Goal: Obtain resource: Download file/media

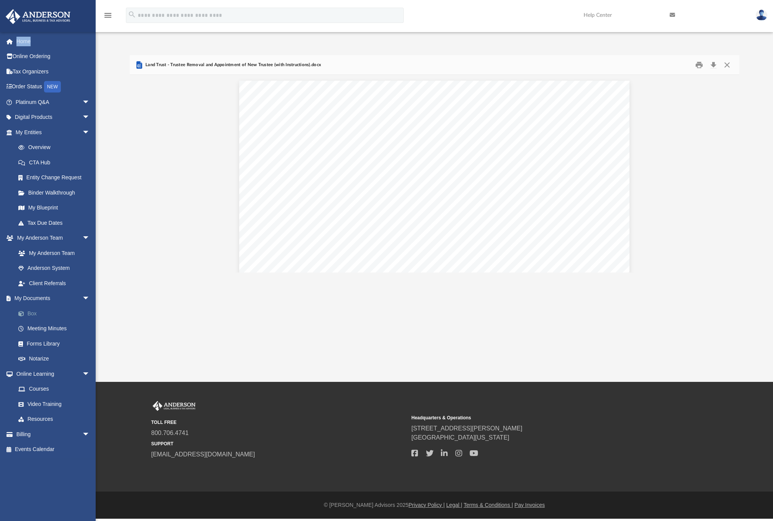
click at [34, 312] on link "Box" at bounding box center [56, 313] width 91 height 15
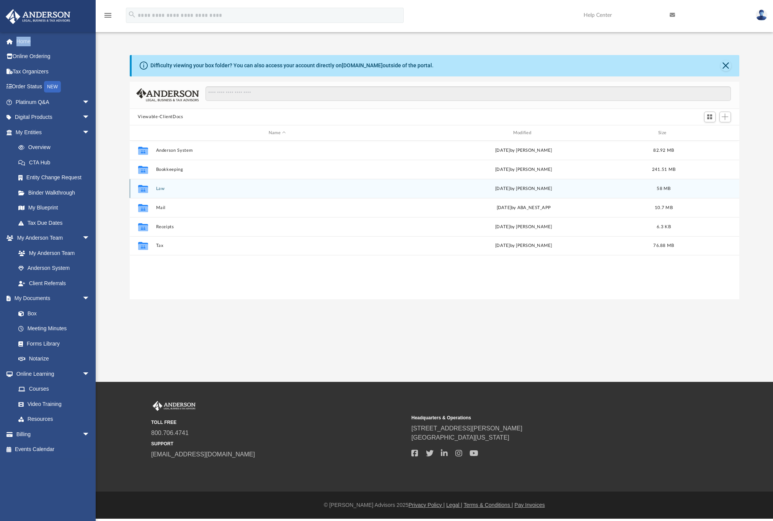
scroll to position [168, 604]
click at [161, 190] on button "Law" at bounding box center [277, 188] width 243 height 5
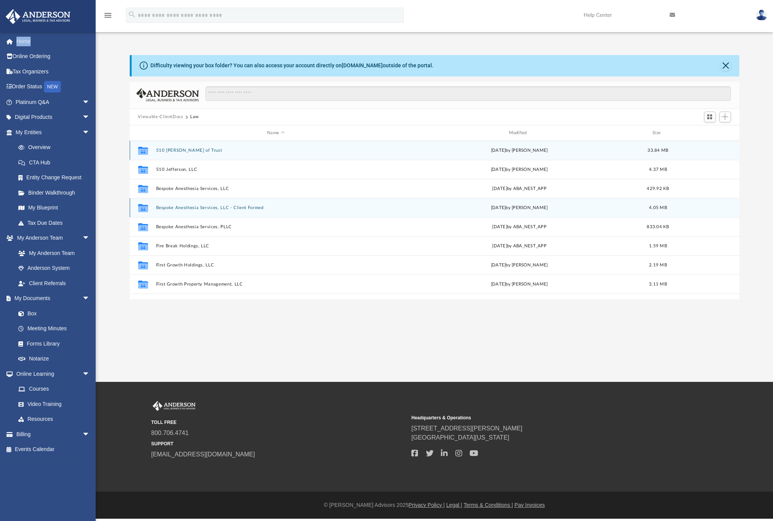
scroll to position [52, 0]
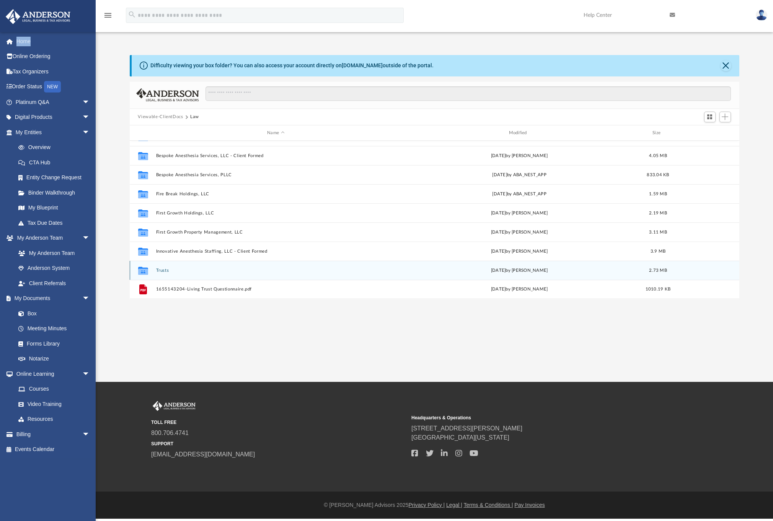
click at [165, 271] on button "Trusts" at bounding box center [276, 270] width 240 height 5
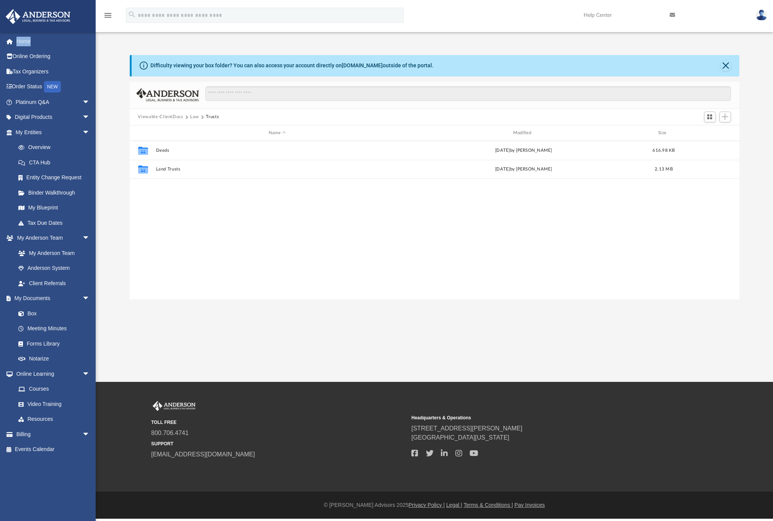
scroll to position [0, 0]
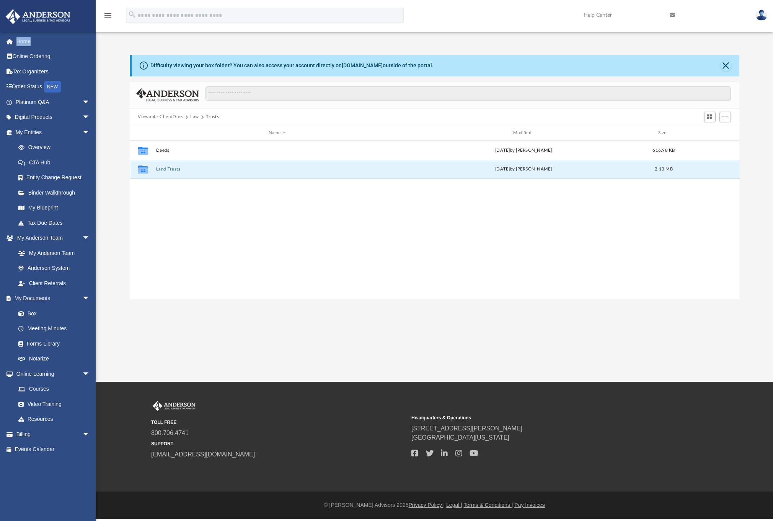
click at [169, 170] on button "Land Trusts" at bounding box center [277, 169] width 243 height 5
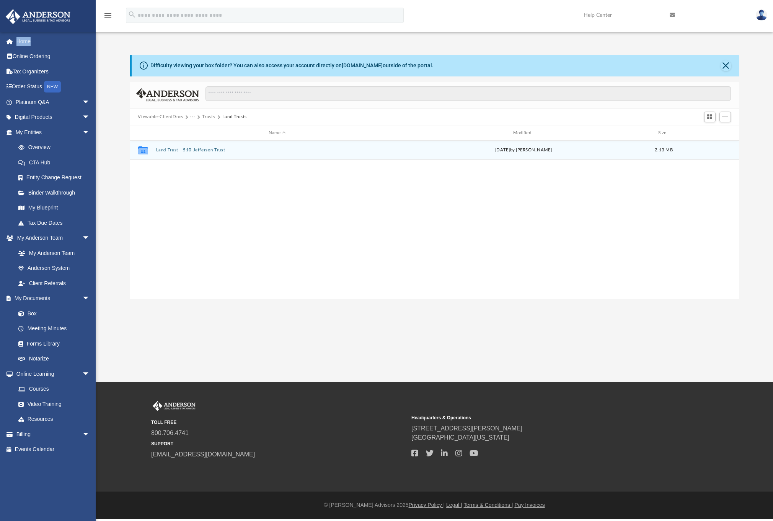
click at [222, 152] on button "Land Trust - 510 Jefferson Trust" at bounding box center [277, 150] width 243 height 5
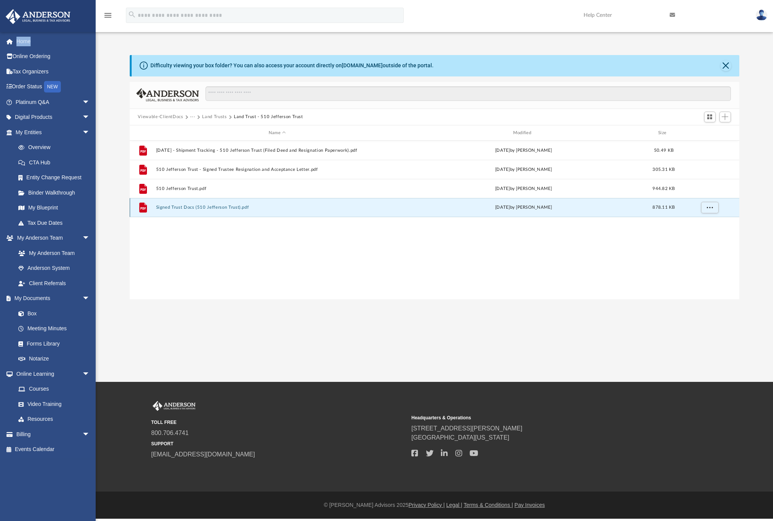
click at [188, 206] on button "Signed Trust Docs (510 Jefferson Trust).pdf" at bounding box center [277, 207] width 243 height 5
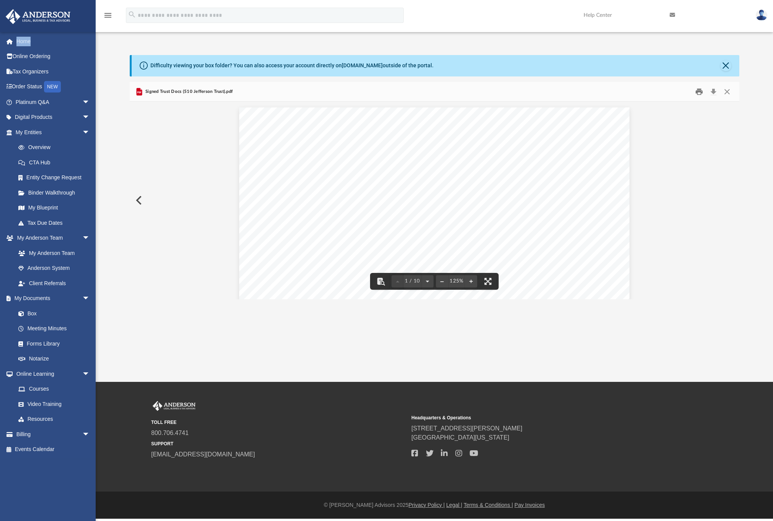
click at [697, 93] on button "Print" at bounding box center [698, 92] width 15 height 12
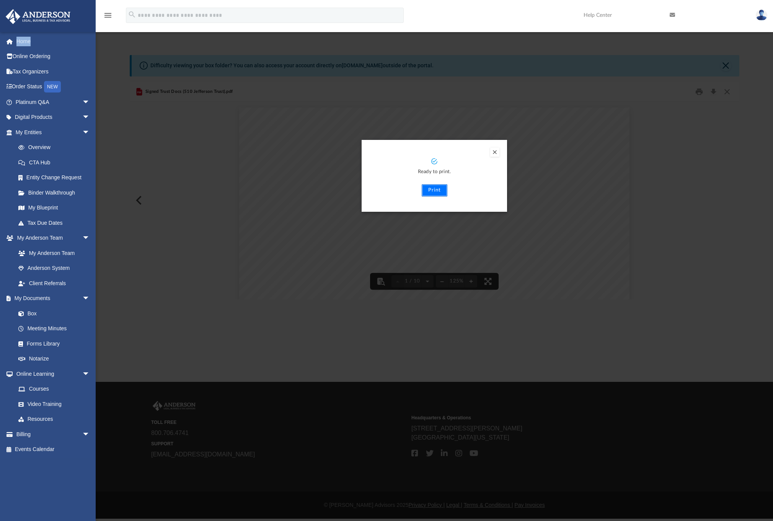
click at [436, 193] on button "Print" at bounding box center [435, 190] width 26 height 12
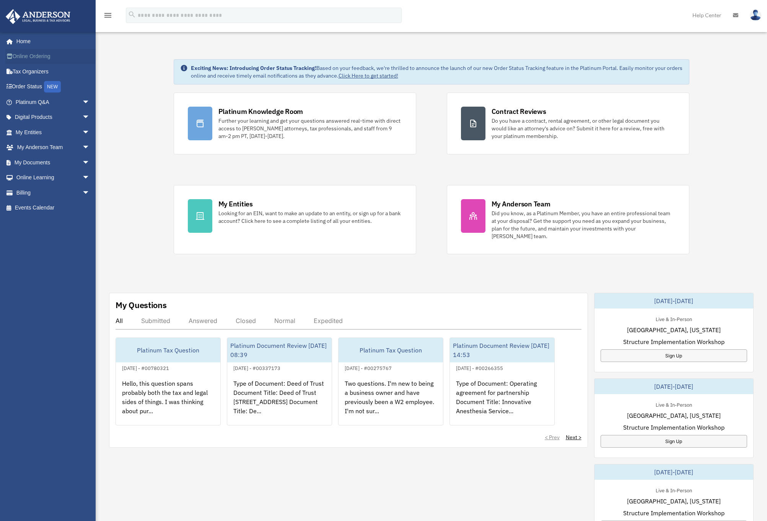
click at [32, 59] on link "Online Ordering" at bounding box center [53, 56] width 96 height 15
click at [28, 68] on link "Tax Organizers" at bounding box center [53, 71] width 96 height 15
click at [44, 163] on link "My Documents arrow_drop_down" at bounding box center [53, 162] width 96 height 15
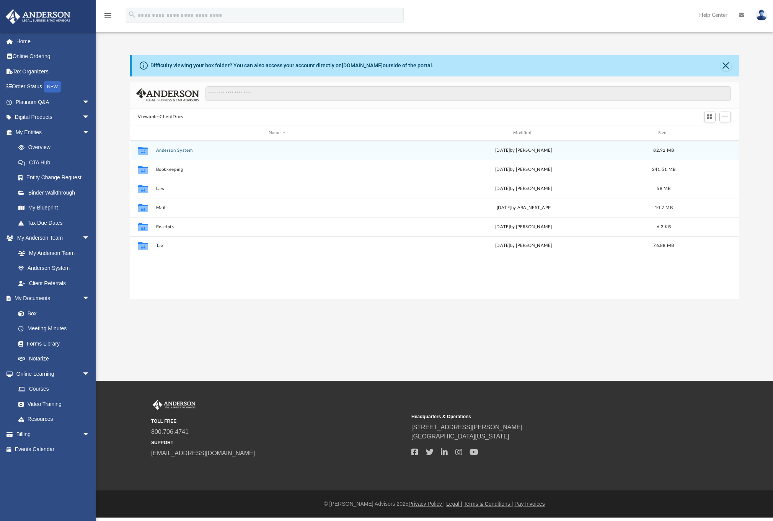
scroll to position [168, 604]
click at [186, 150] on button "Anderson System" at bounding box center [277, 150] width 243 height 5
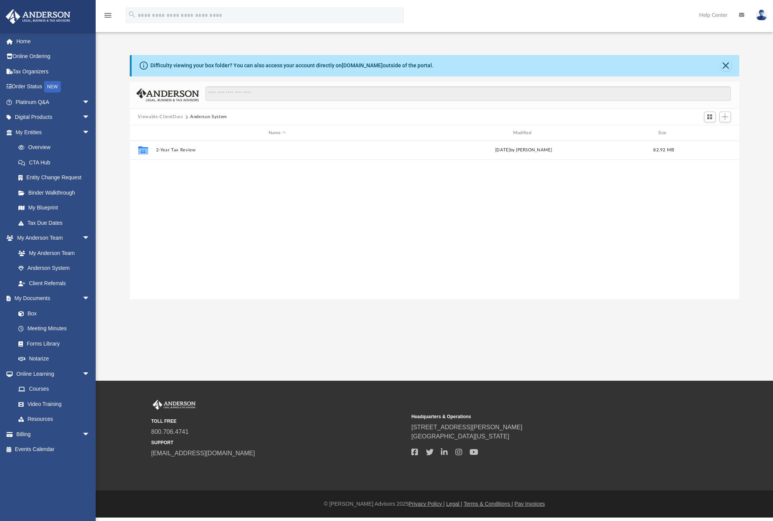
click at [175, 117] on button "Viewable-ClientDocs" at bounding box center [160, 117] width 45 height 7
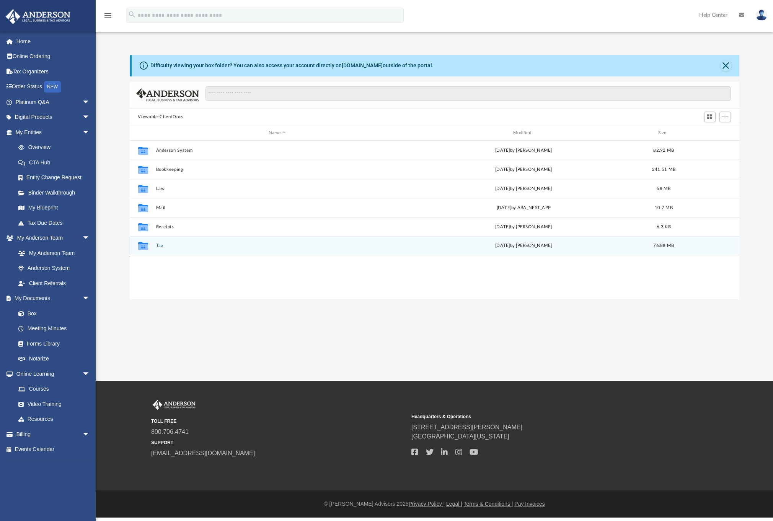
click at [166, 245] on button "Tax" at bounding box center [277, 246] width 243 height 5
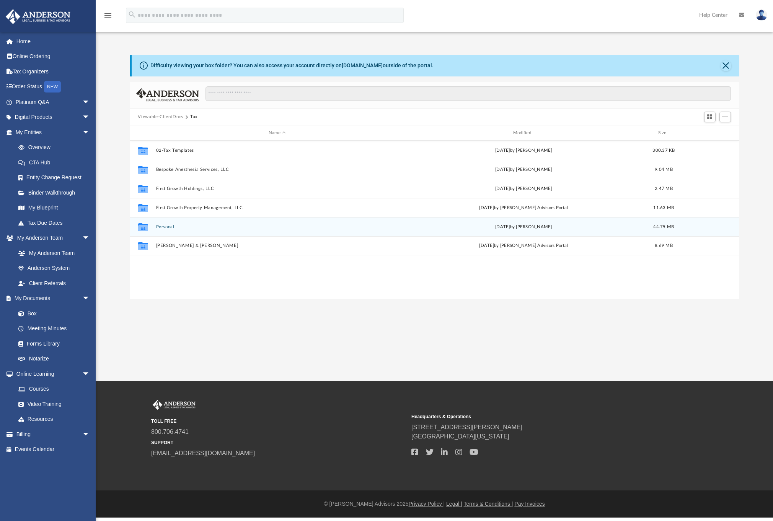
click at [318, 223] on div "Collaborated Folder Personal [DATE] by [PERSON_NAME] 44.75 MB" at bounding box center [434, 226] width 609 height 19
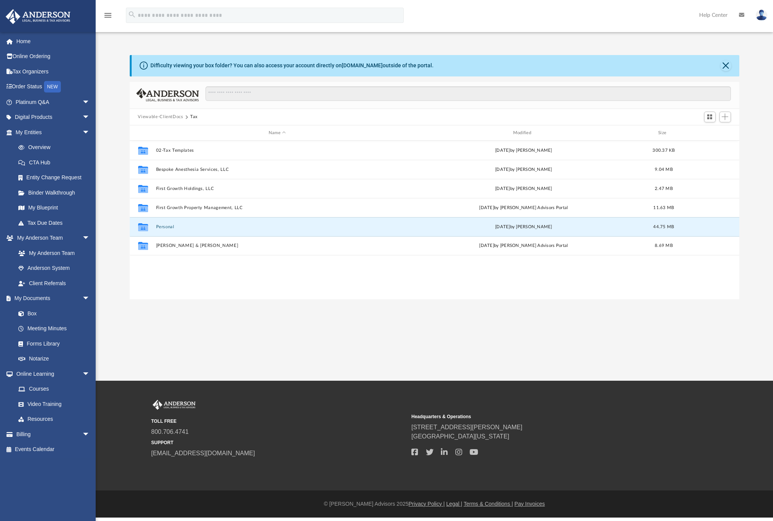
click at [174, 119] on button "Viewable-ClientDocs" at bounding box center [160, 117] width 45 height 7
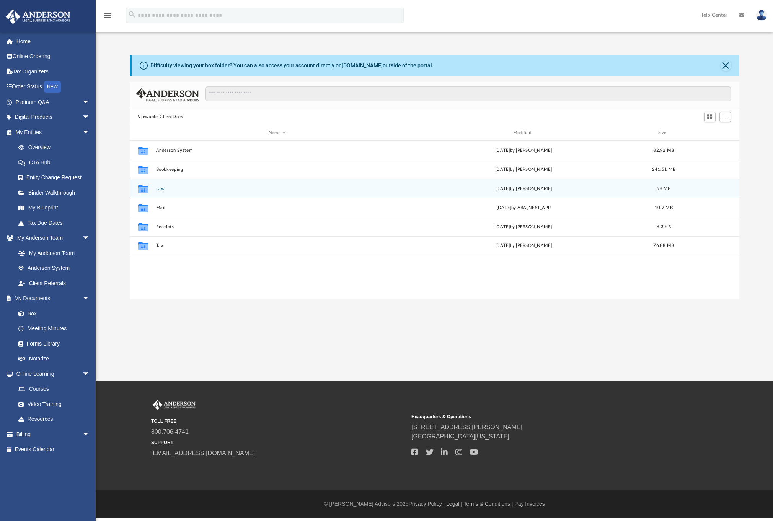
click at [161, 191] on div "Collaborated Folder Law [DATE] by [PERSON_NAME] 58 MB" at bounding box center [434, 188] width 609 height 19
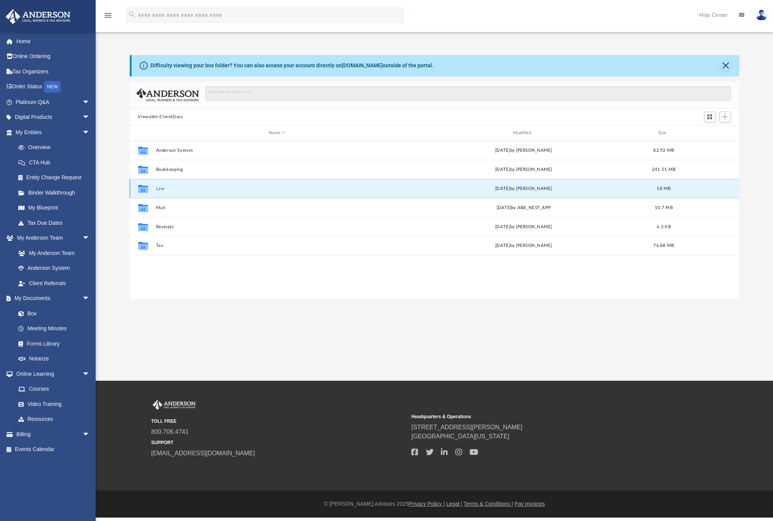
click at [163, 187] on button "Law" at bounding box center [277, 188] width 243 height 5
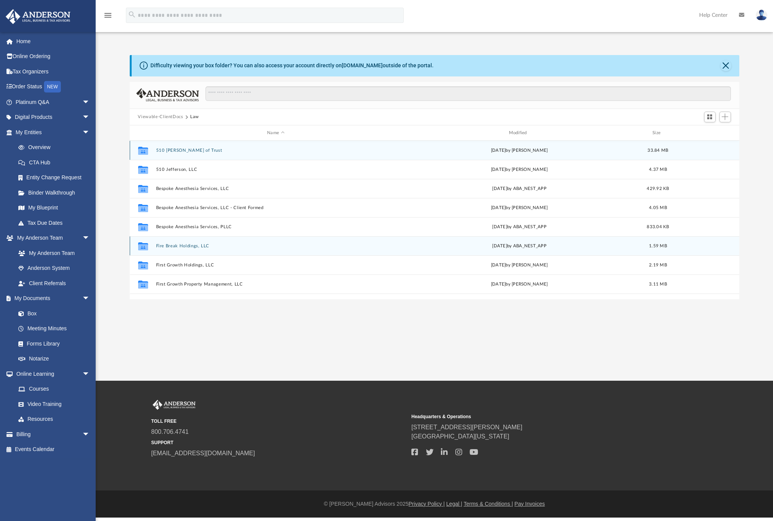
scroll to position [52, 0]
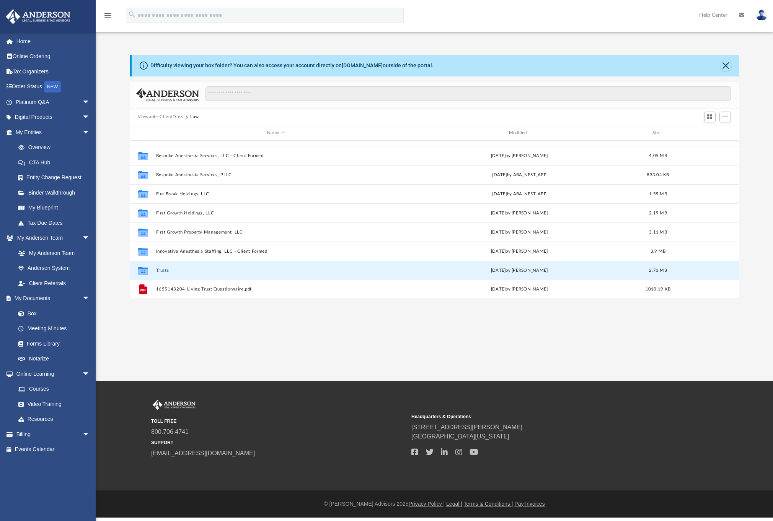
click at [191, 270] on button "Trusts" at bounding box center [276, 270] width 240 height 5
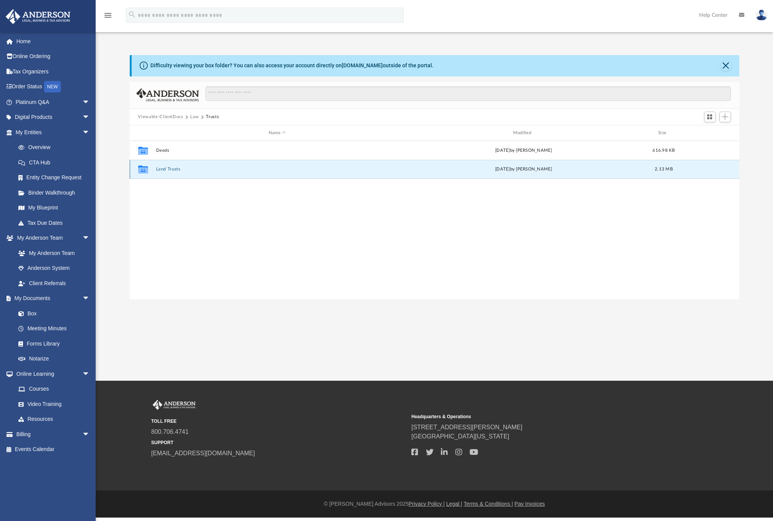
click at [170, 171] on button "Land Trusts" at bounding box center [277, 169] width 243 height 5
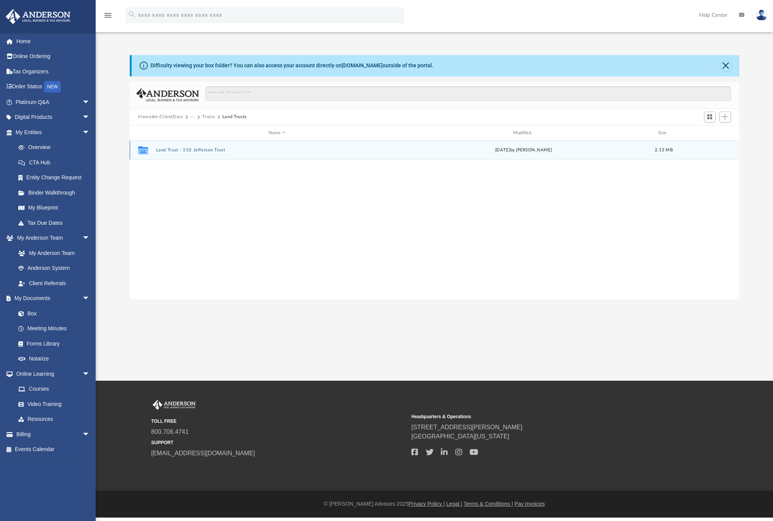
click at [175, 153] on button "Land Trust - 510 Jefferson Trust" at bounding box center [277, 150] width 243 height 5
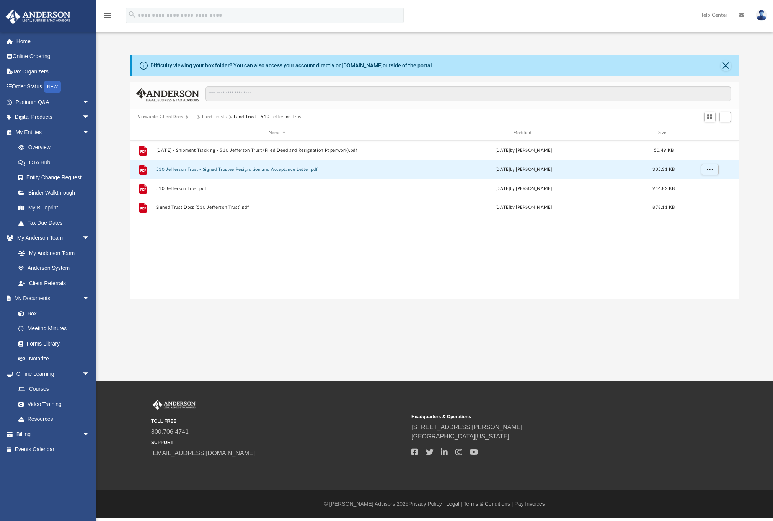
click at [208, 169] on button "510 Jefferson Trust - Signed Trustee Resignation and Acceptance Letter.pdf" at bounding box center [277, 169] width 243 height 5
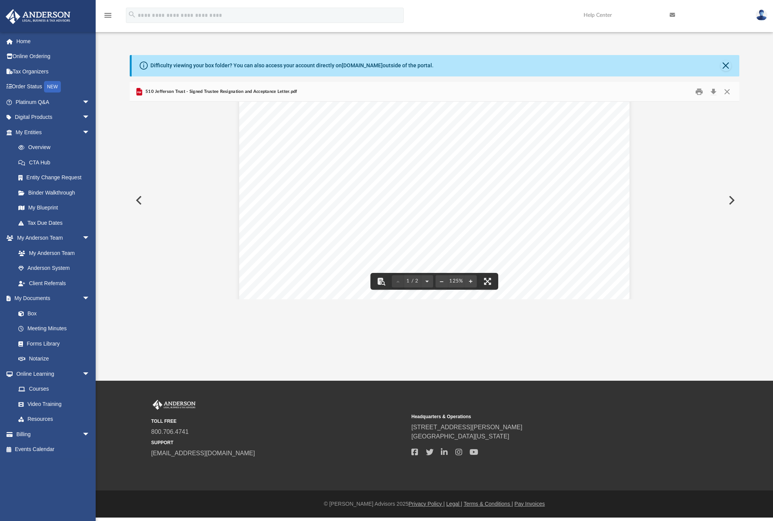
scroll to position [33, 0]
click at [727, 90] on button "Close" at bounding box center [727, 92] width 14 height 12
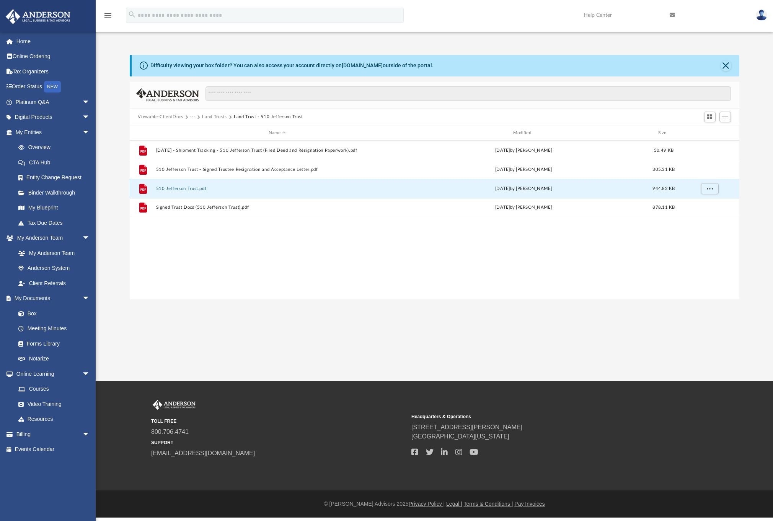
click at [182, 189] on button "510 Jefferson Trust.pdf" at bounding box center [277, 188] width 243 height 5
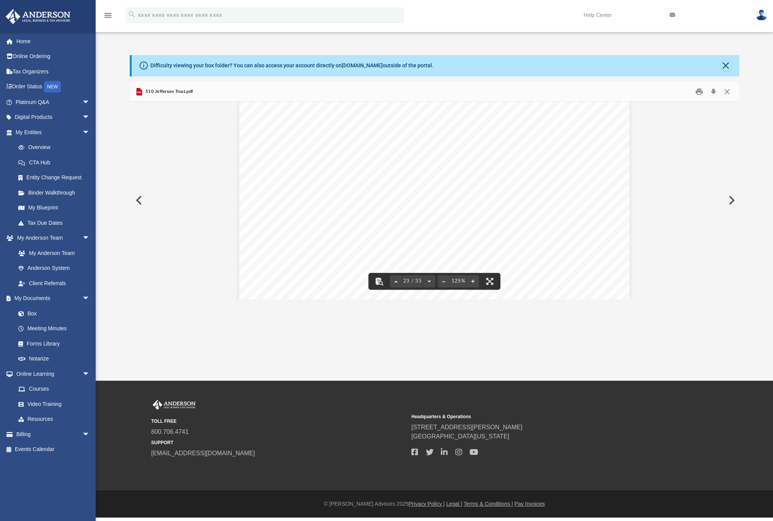
scroll to position [11395, 0]
